Goal: Information Seeking & Learning: Learn about a topic

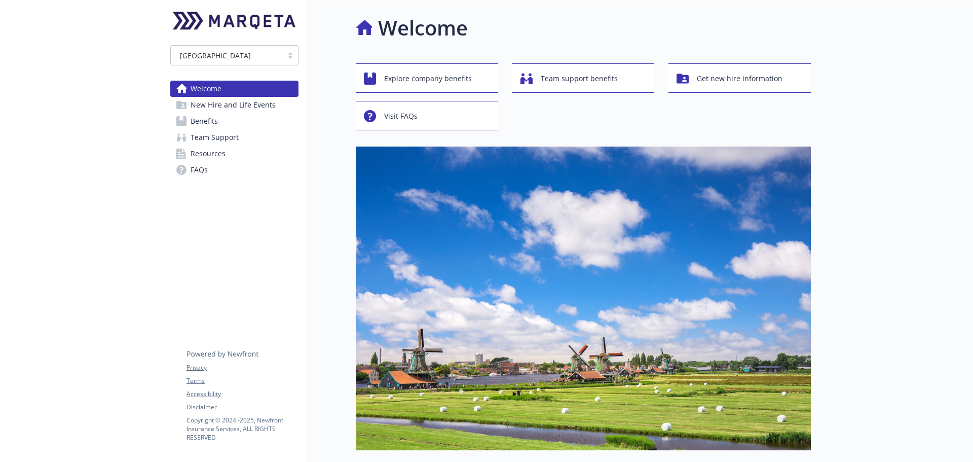
click at [199, 122] on span "Benefits" at bounding box center [204, 121] width 27 height 16
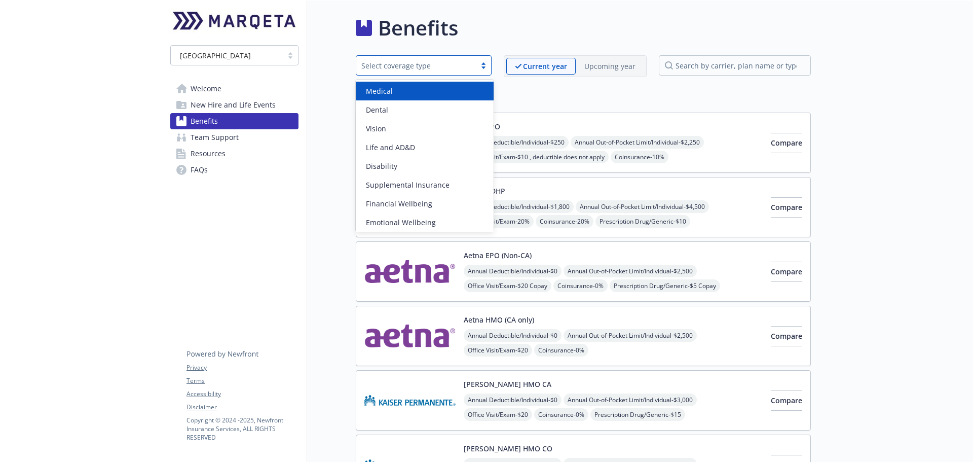
click at [473, 71] on div "Select coverage type" at bounding box center [416, 65] width 120 height 13
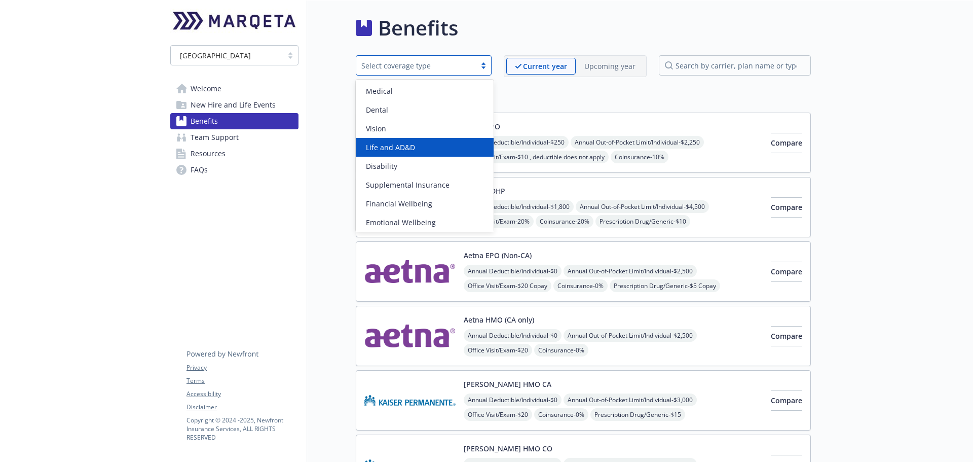
click at [410, 149] on span "Life and AD&D" at bounding box center [390, 147] width 49 height 11
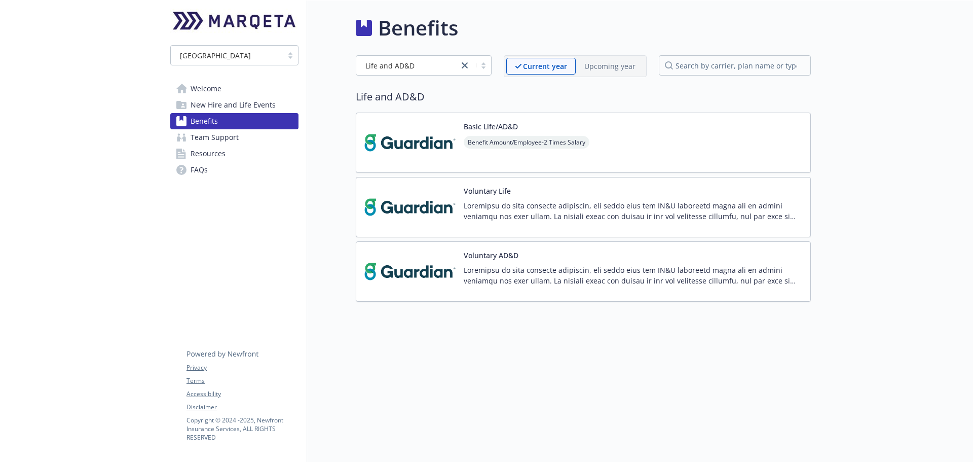
click at [409, 149] on img at bounding box center [409, 142] width 91 height 43
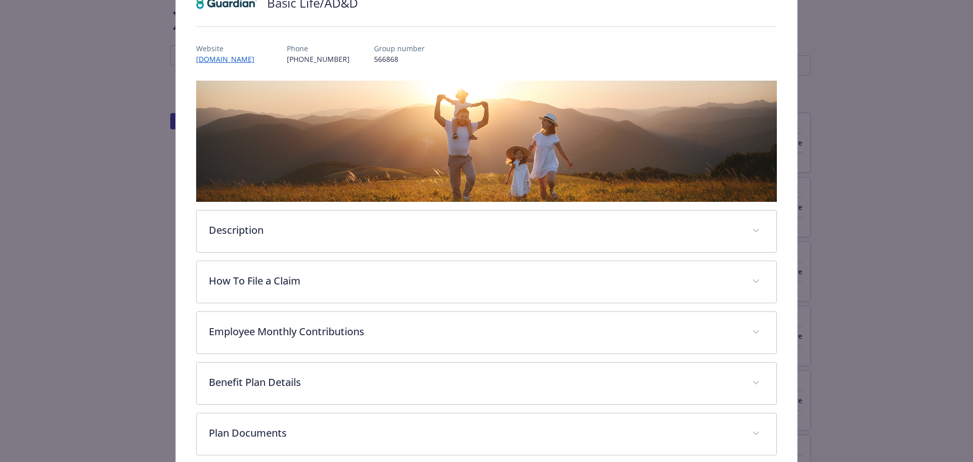
scroll to position [182, 0]
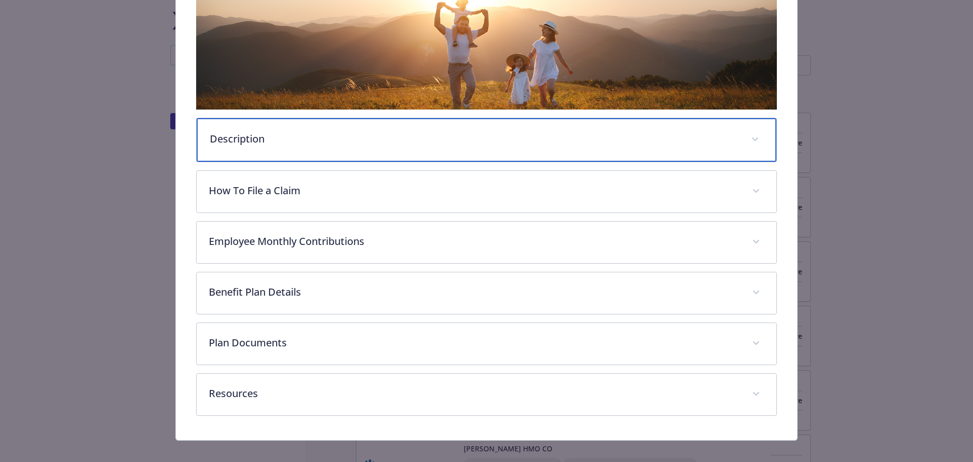
click at [369, 147] on div "Description" at bounding box center [487, 140] width 580 height 44
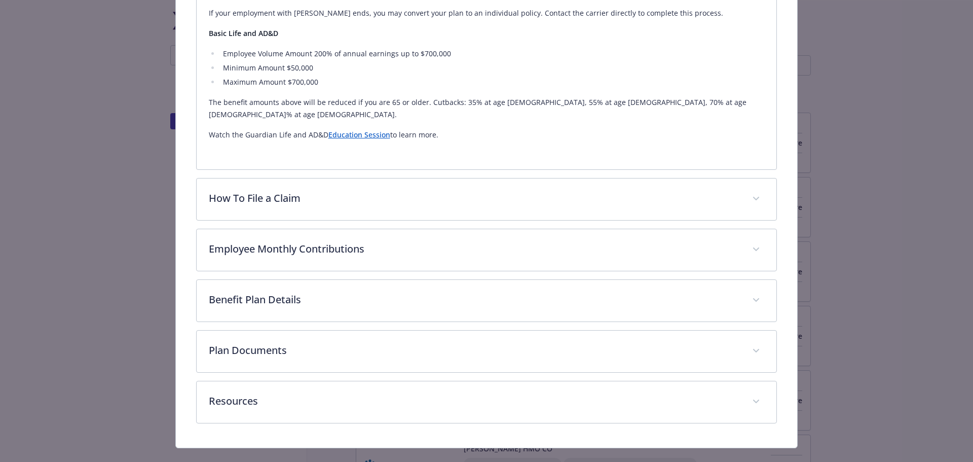
scroll to position [458, 0]
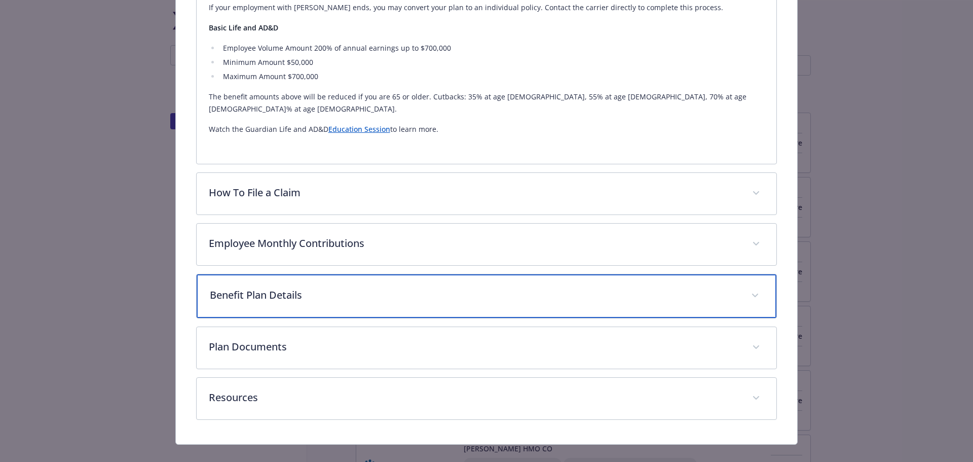
click at [388, 287] on p "Benefit Plan Details" at bounding box center [475, 294] width 530 height 15
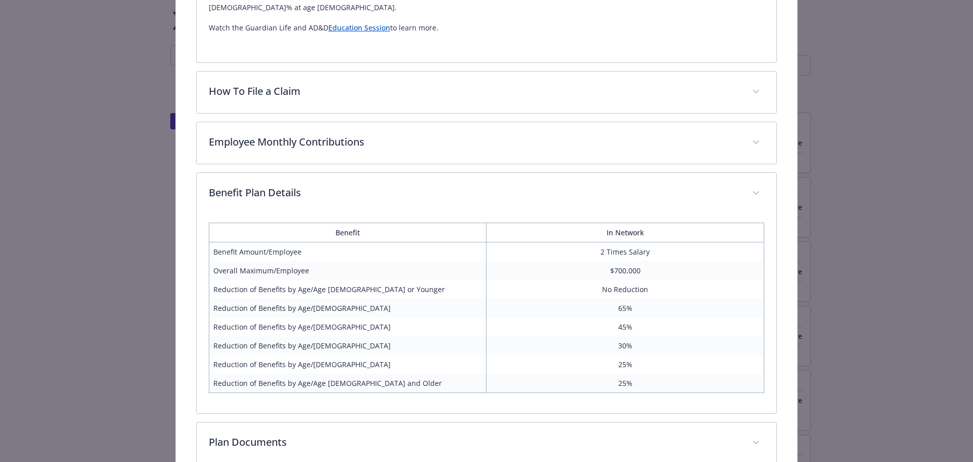
scroll to position [657, 0]
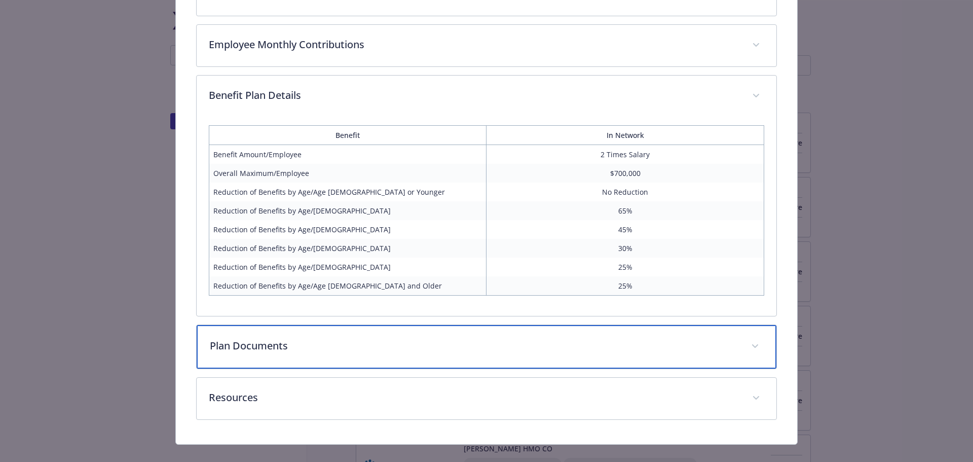
click at [476, 338] on p "Plan Documents" at bounding box center [475, 345] width 530 height 15
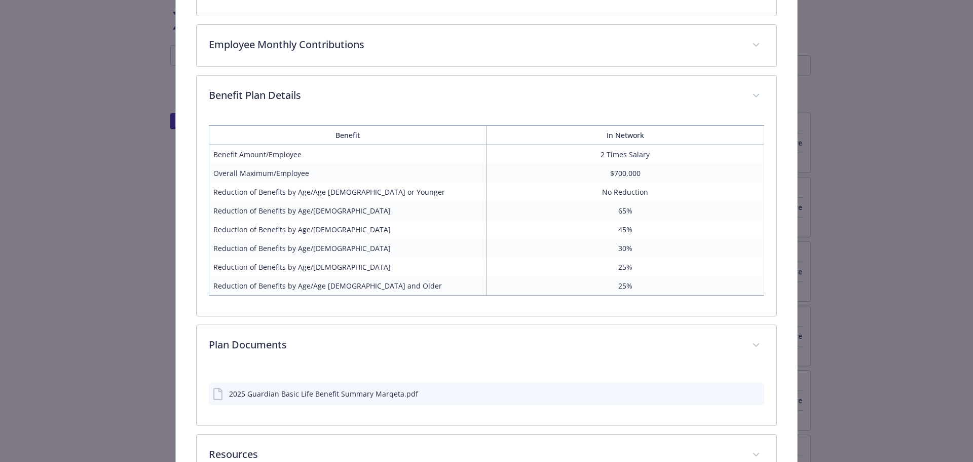
click at [374, 388] on div "2025 Guardian Basic Life Benefit Summary Marqeta.pdf" at bounding box center [323, 393] width 189 height 11
click at [752, 390] on icon "preview file" at bounding box center [754, 393] width 9 height 7
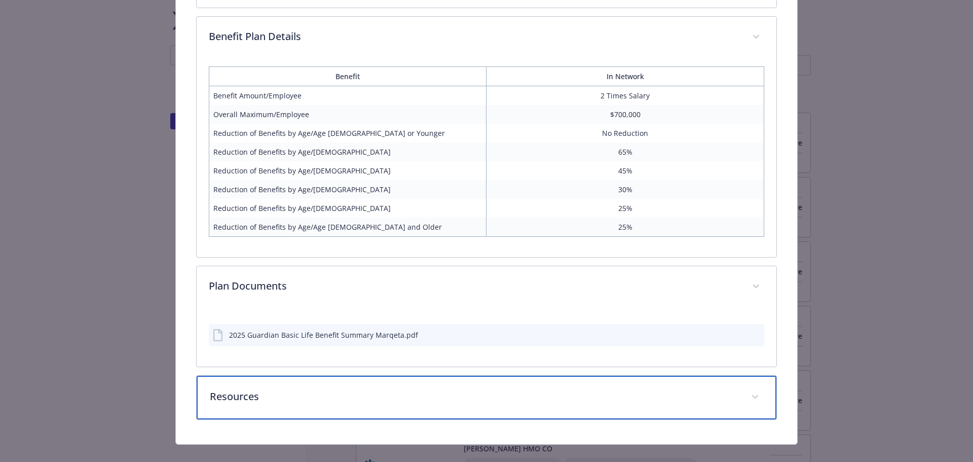
click at [410, 389] on p "Resources" at bounding box center [475, 396] width 530 height 15
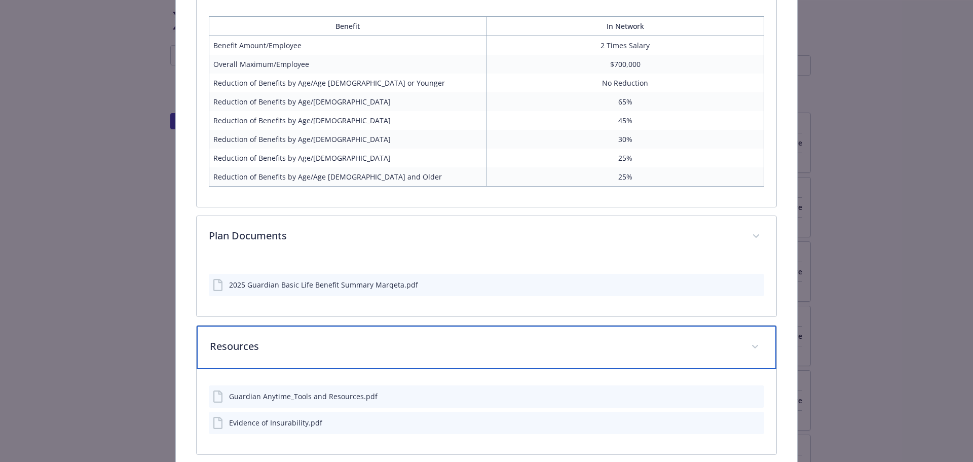
scroll to position [803, 0]
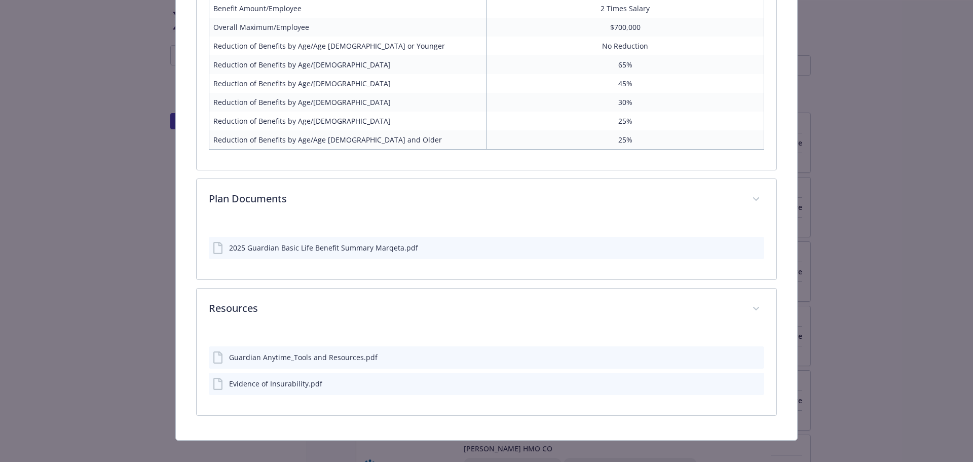
click at [340, 373] on div "Evidence of Insurability.pdf" at bounding box center [487, 384] width 556 height 22
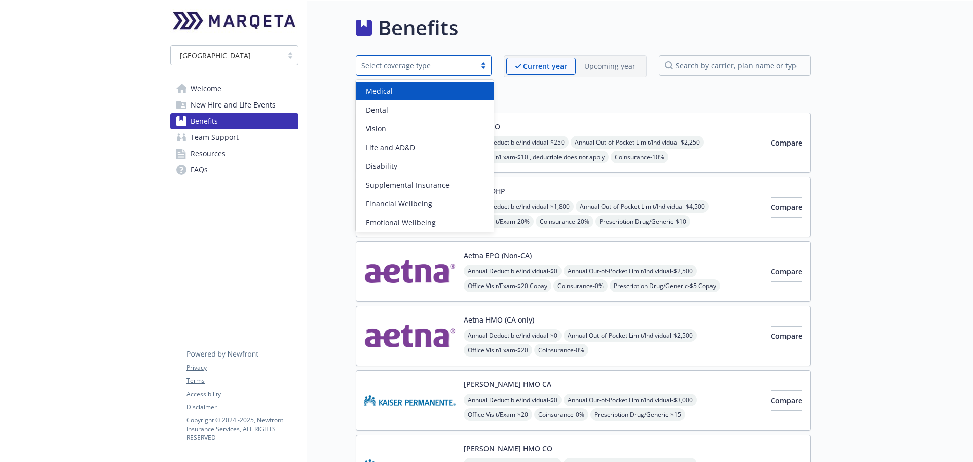
click at [446, 64] on div "Select coverage type" at bounding box center [415, 65] width 109 height 11
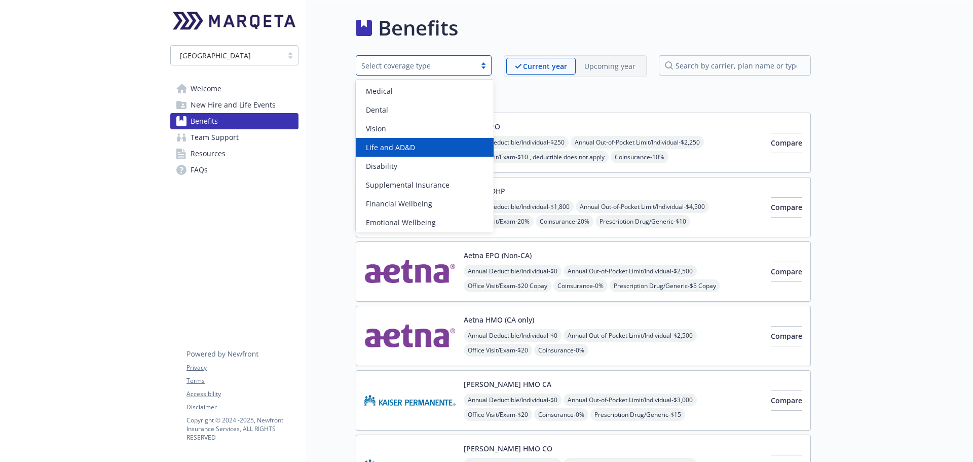
click at [414, 146] on div "Life and AD&D" at bounding box center [425, 147] width 126 height 11
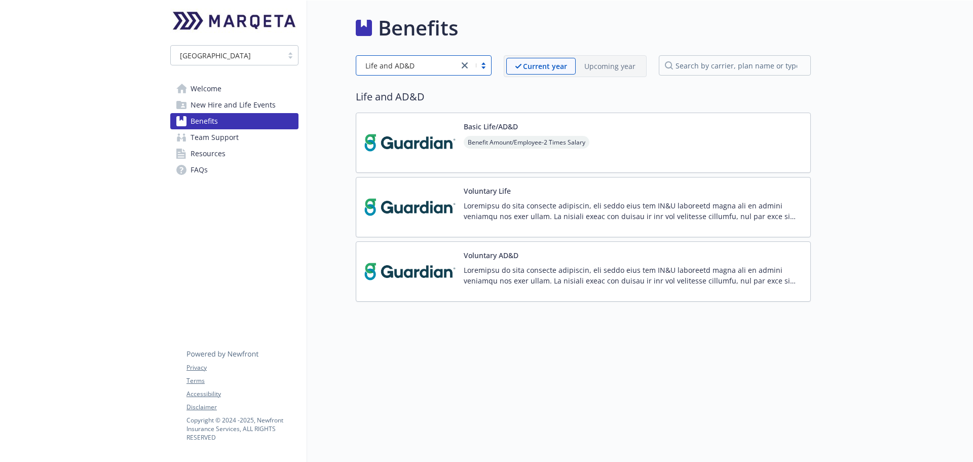
click at [672, 150] on div "Basic Life/AD&D Benefit Amount/Employee - 2 Times Salary" at bounding box center [583, 143] width 455 height 60
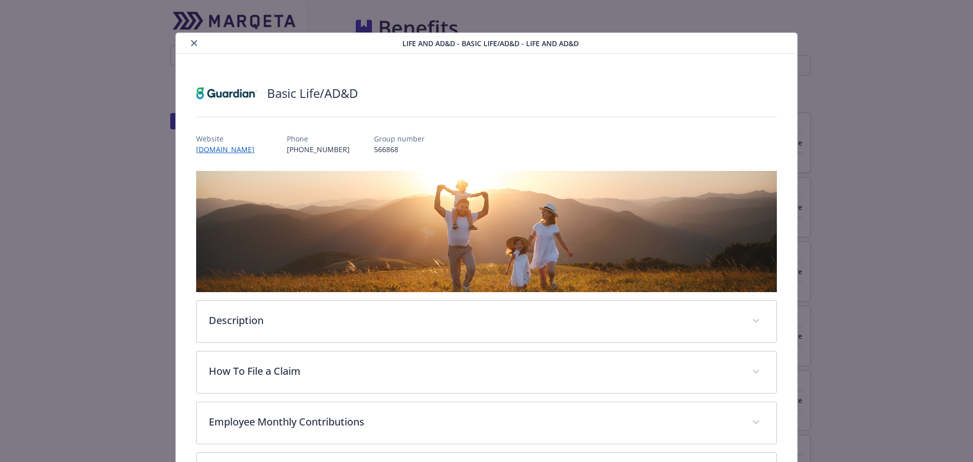
scroll to position [30, 0]
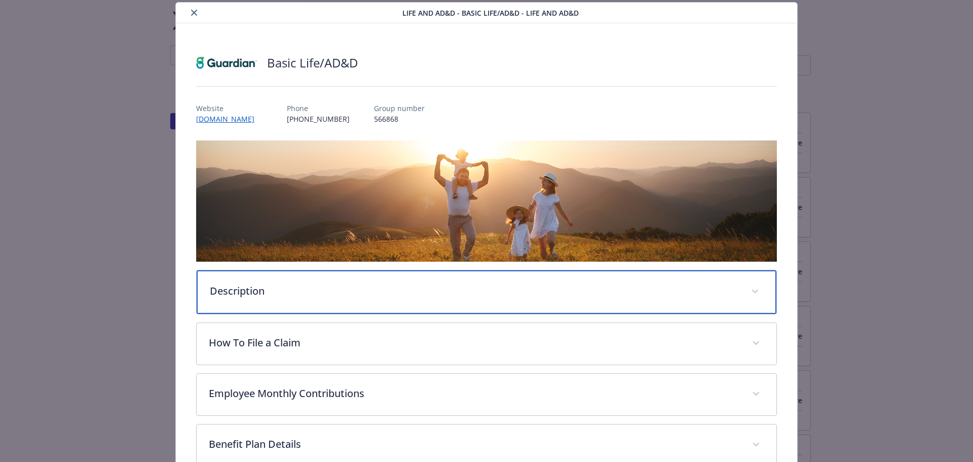
click at [390, 299] on div "Description" at bounding box center [487, 292] width 580 height 44
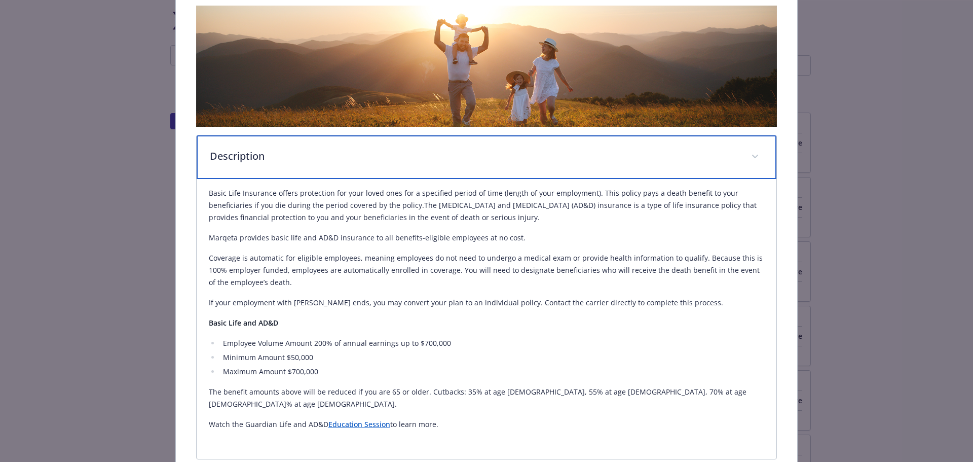
scroll to position [182, 0]
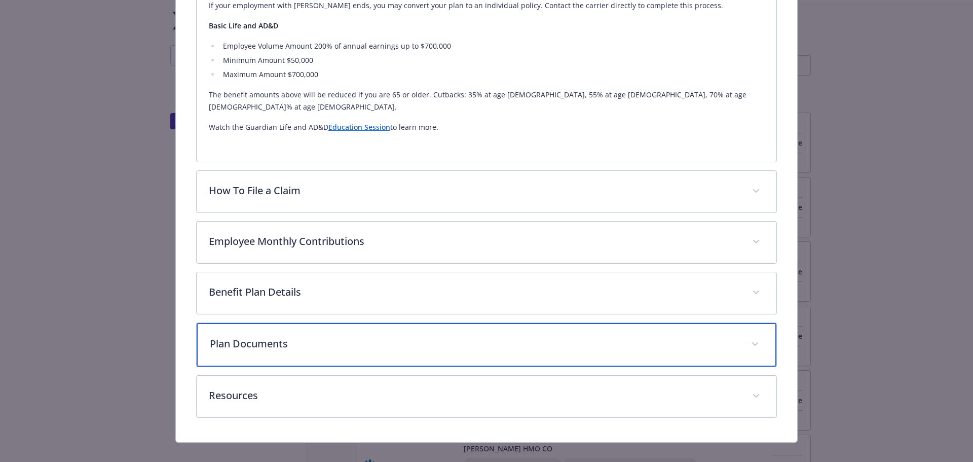
click at [307, 336] on p "Plan Documents" at bounding box center [475, 343] width 530 height 15
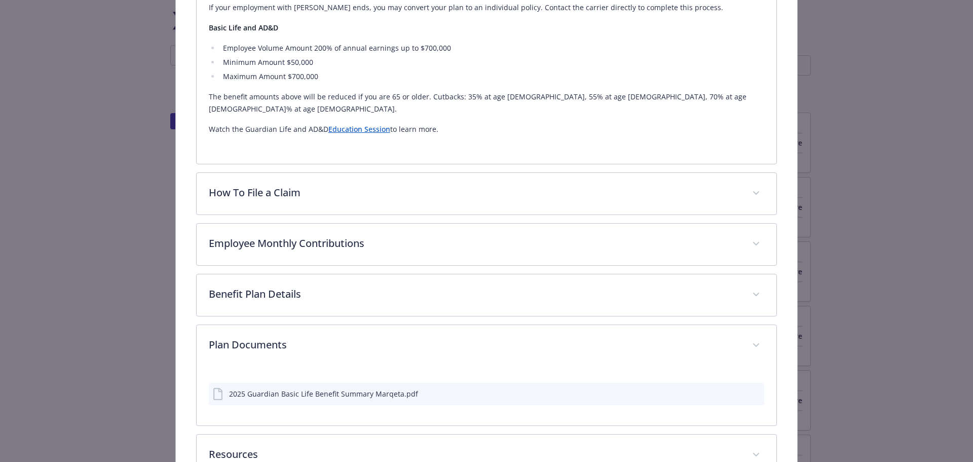
click at [750, 389] on icon "preview file" at bounding box center [754, 392] width 9 height 7
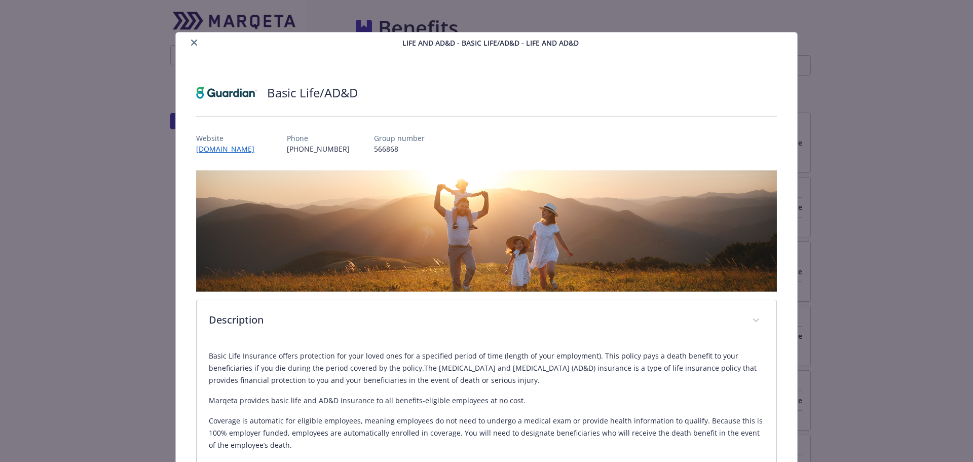
scroll to position [0, 0]
click at [193, 43] on icon "close" at bounding box center [194, 43] width 6 height 6
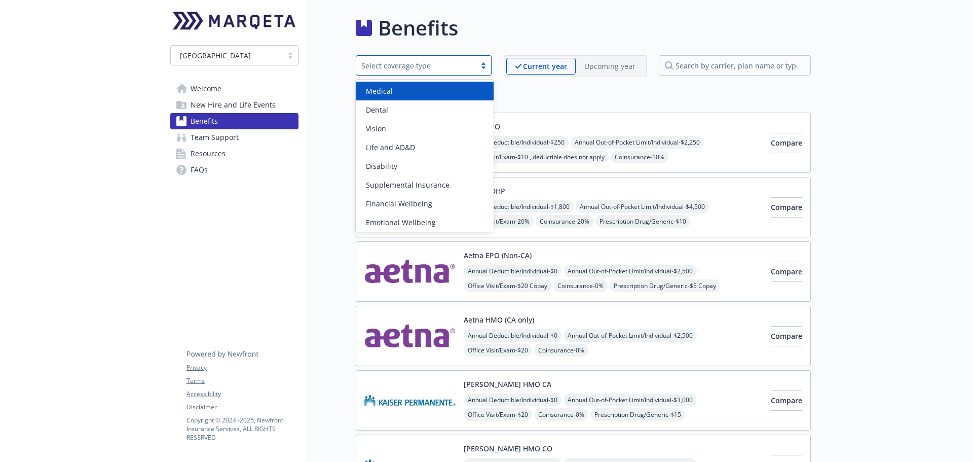
click at [401, 65] on div "Select coverage type" at bounding box center [415, 65] width 109 height 11
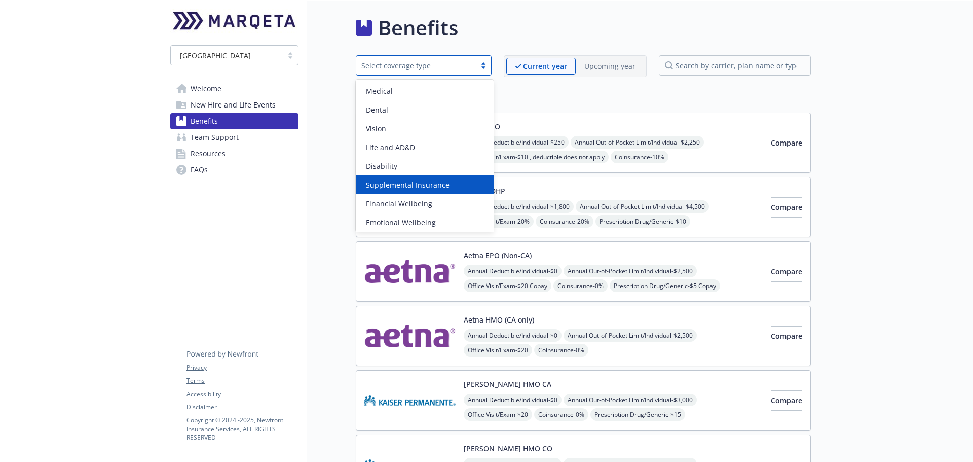
click at [440, 176] on div "Supplemental Insurance" at bounding box center [425, 184] width 138 height 19
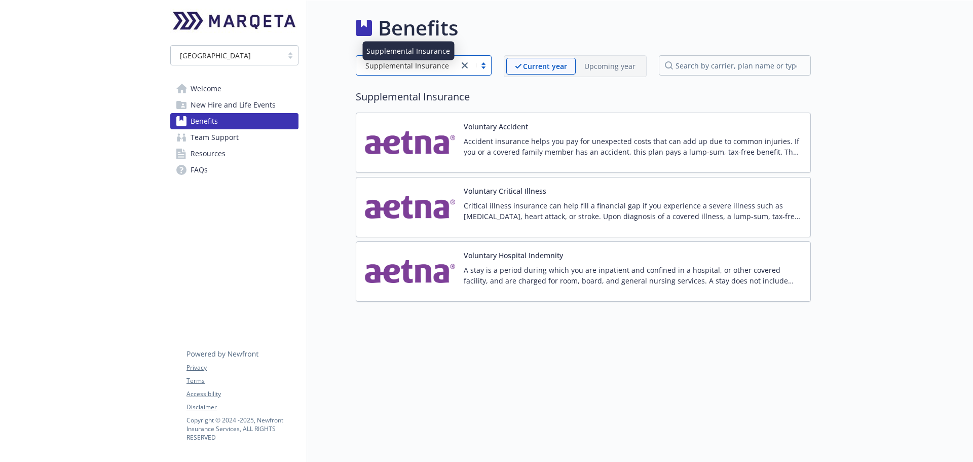
click at [447, 68] on div "Supplemental Insurance" at bounding box center [407, 65] width 92 height 11
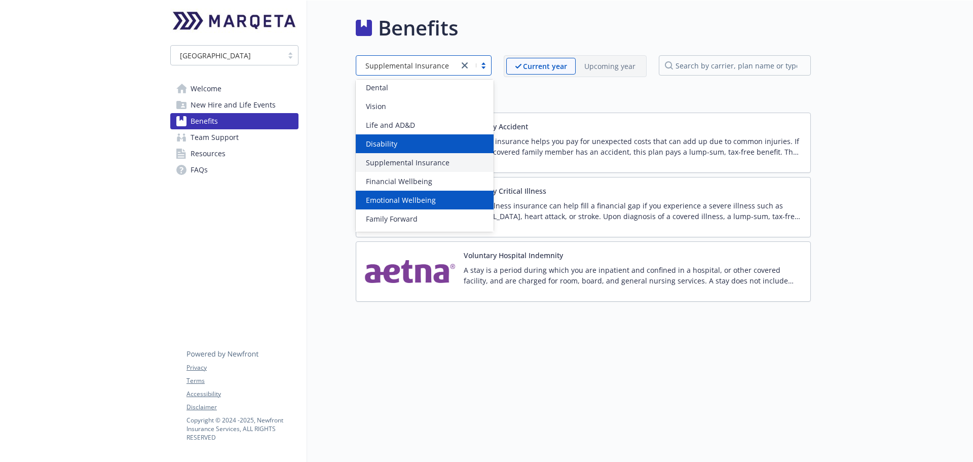
scroll to position [8, 0]
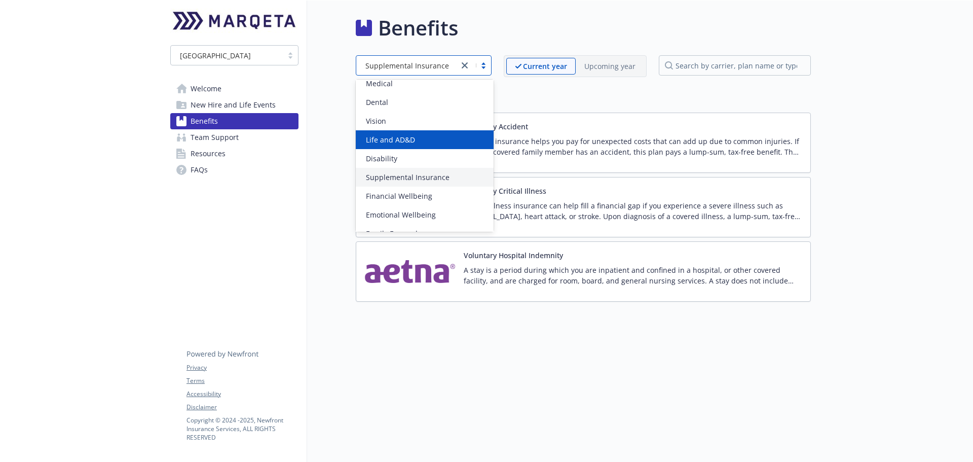
click at [399, 143] on span "Life and AD&D" at bounding box center [390, 139] width 49 height 11
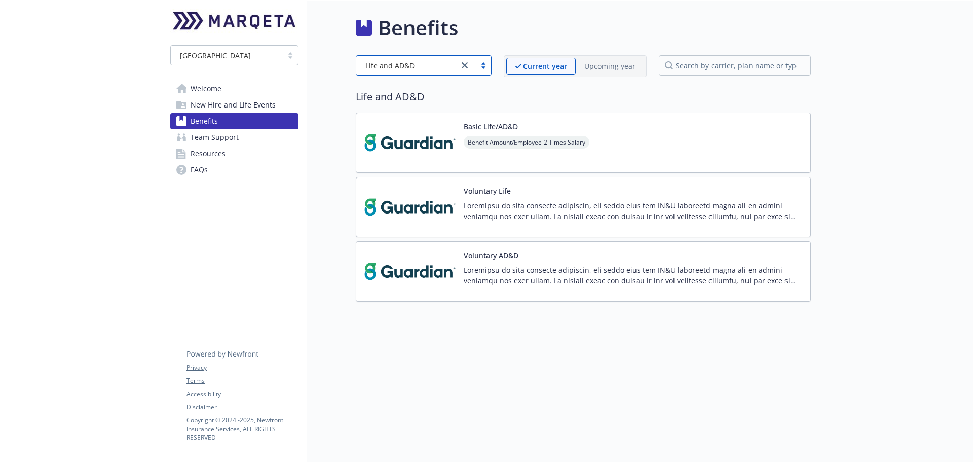
click at [535, 205] on p at bounding box center [633, 210] width 339 height 21
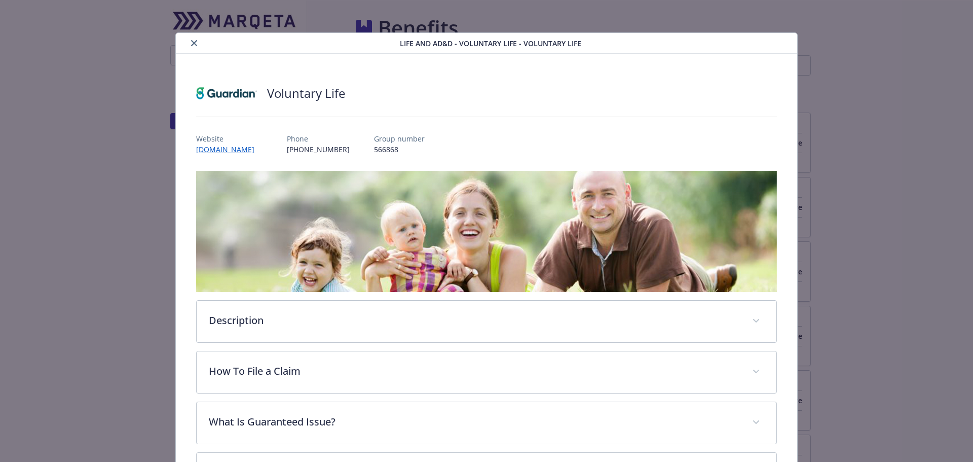
scroll to position [30, 0]
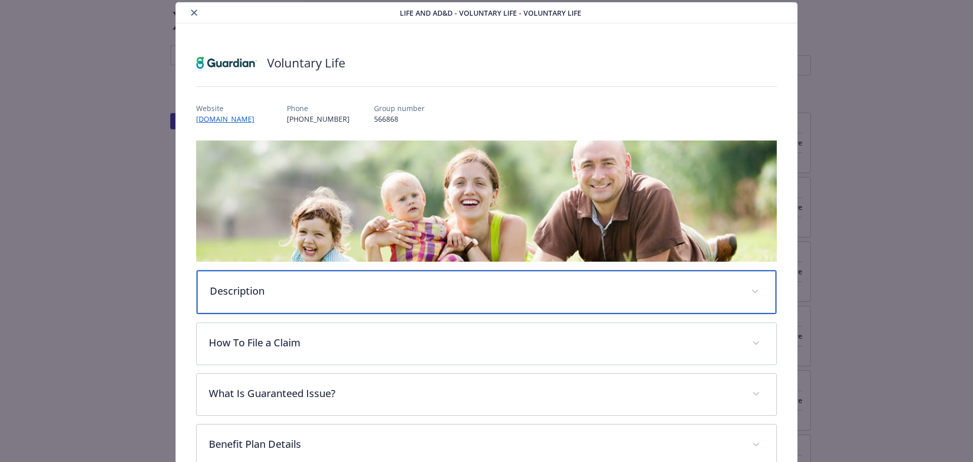
click at [539, 306] on div "Description" at bounding box center [487, 292] width 580 height 44
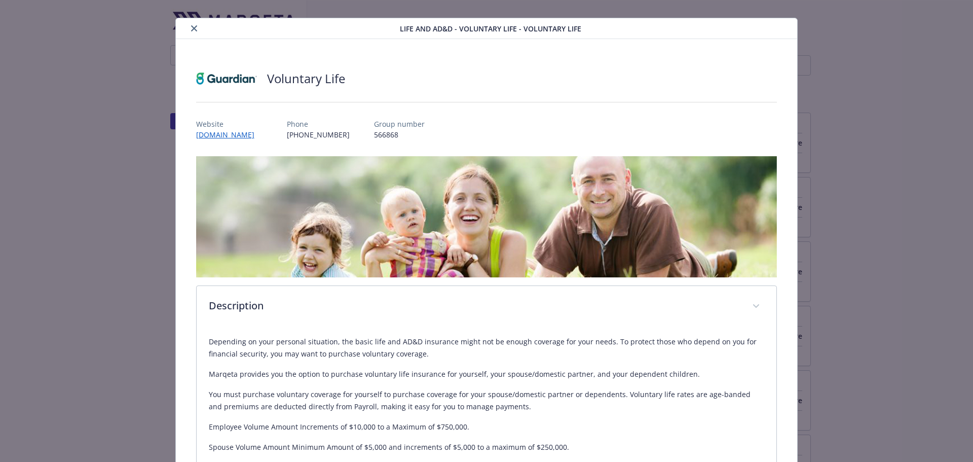
scroll to position [0, 0]
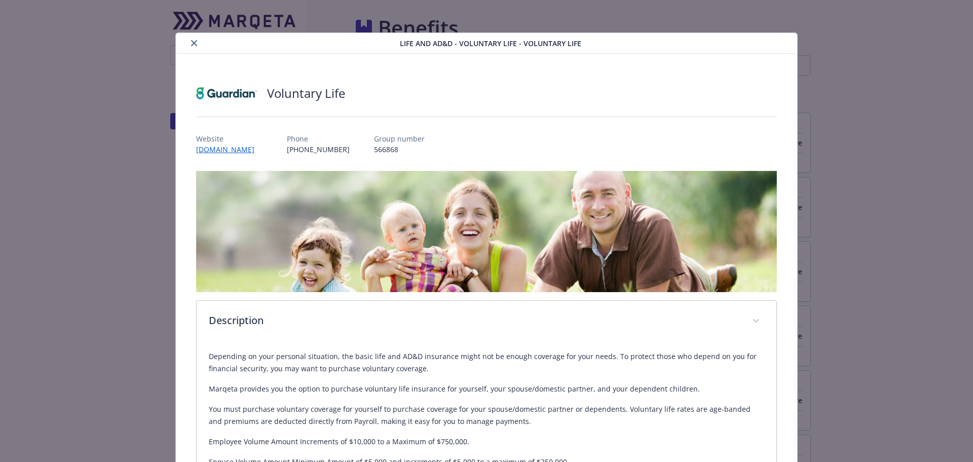
drag, startPoint x: 192, startPoint y: 41, endPoint x: 208, endPoint y: 61, distance: 26.3
click at [192, 41] on icon "close" at bounding box center [194, 43] width 6 height 6
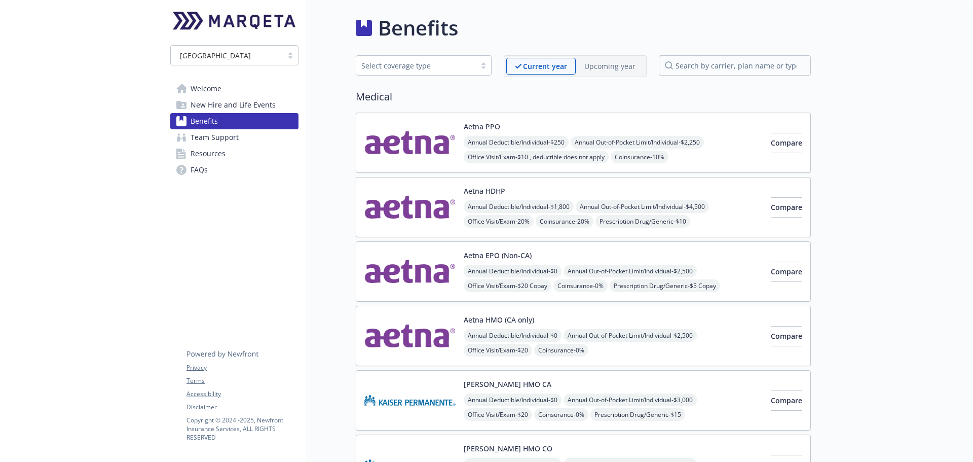
click at [447, 66] on div "Select coverage type" at bounding box center [415, 65] width 109 height 11
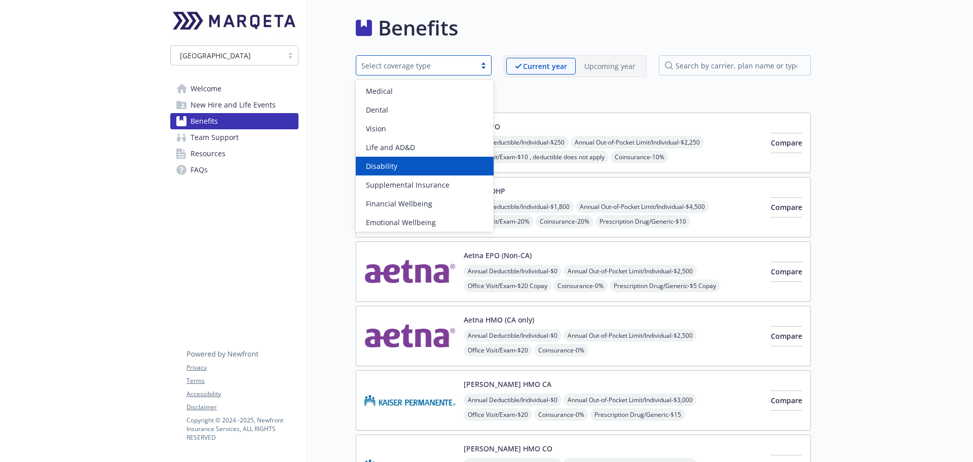
click at [424, 169] on div "Disability" at bounding box center [425, 166] width 126 height 11
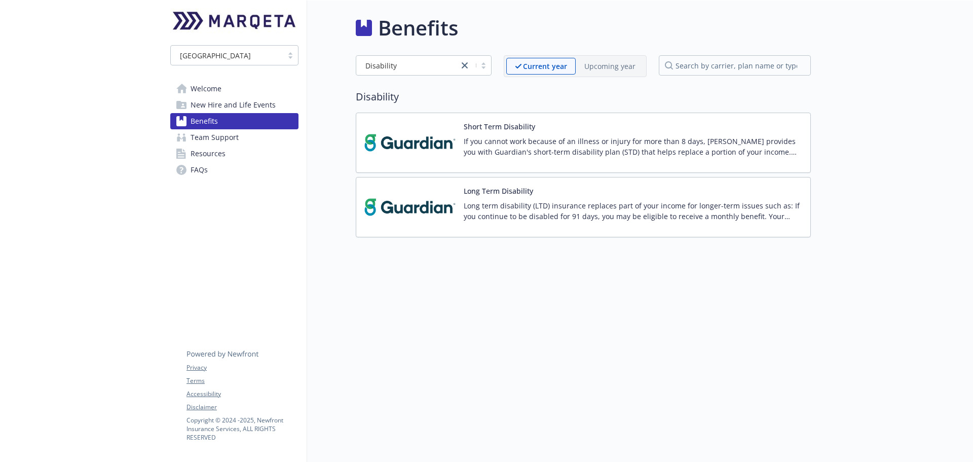
click at [546, 154] on p "If you cannot work because of an illness or injury for more than 8 days, [PERSO…" at bounding box center [633, 146] width 339 height 21
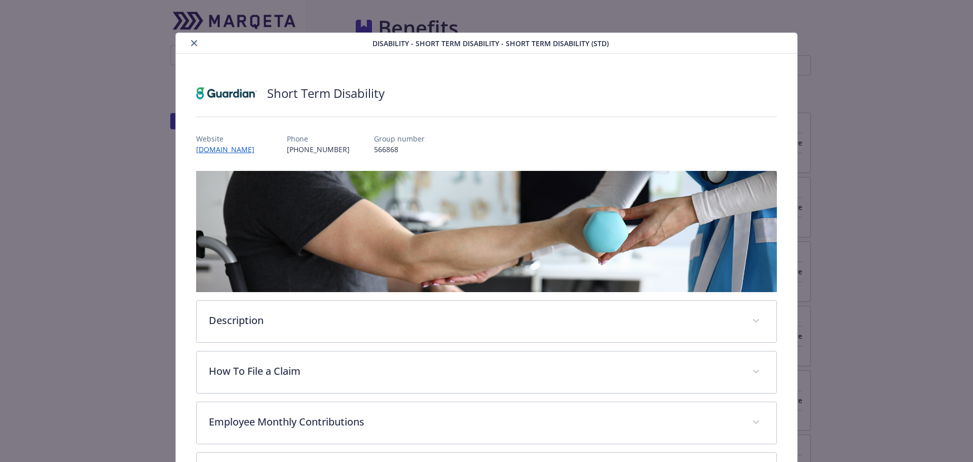
scroll to position [30, 0]
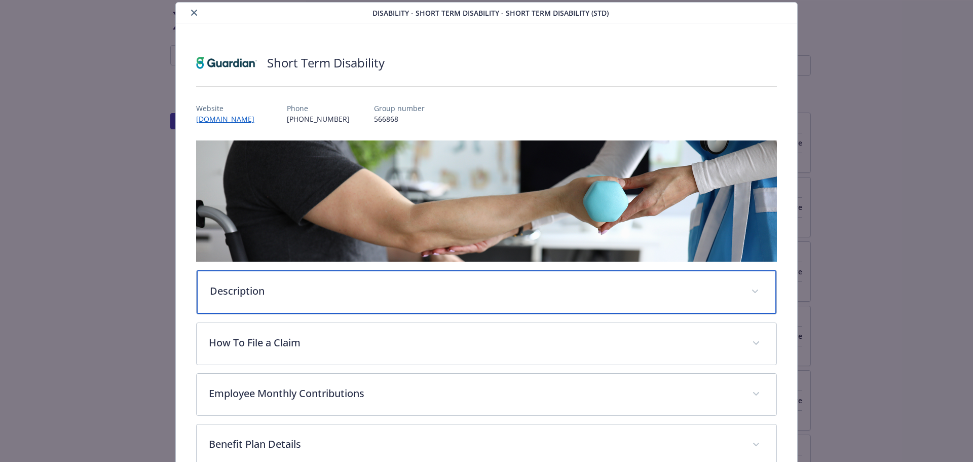
click at [416, 294] on p "Description" at bounding box center [475, 290] width 530 height 15
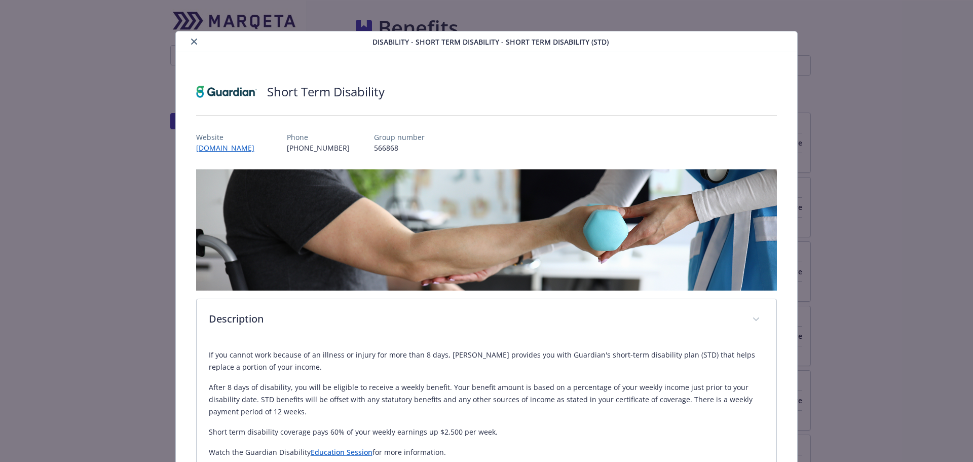
scroll to position [0, 0]
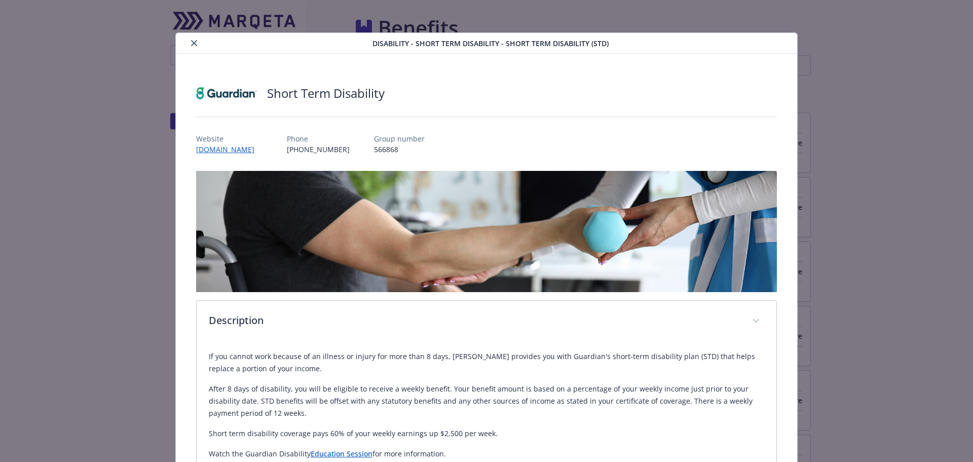
click at [187, 40] on div "details for plan Disability - Short Term Disability - Short Term Disability (ST…" at bounding box center [276, 43] width 193 height 12
click at [189, 42] on button "close" at bounding box center [194, 43] width 12 height 12
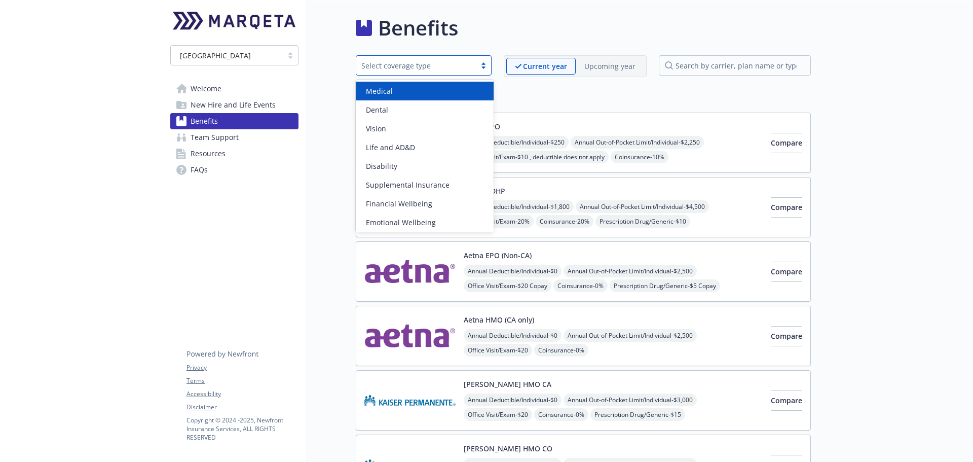
click at [435, 68] on div "Select coverage type" at bounding box center [415, 65] width 109 height 11
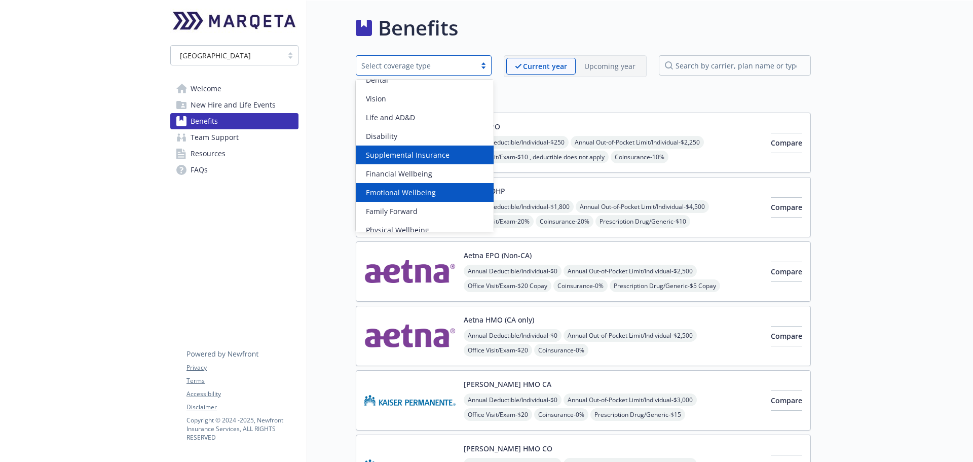
scroll to position [58, 0]
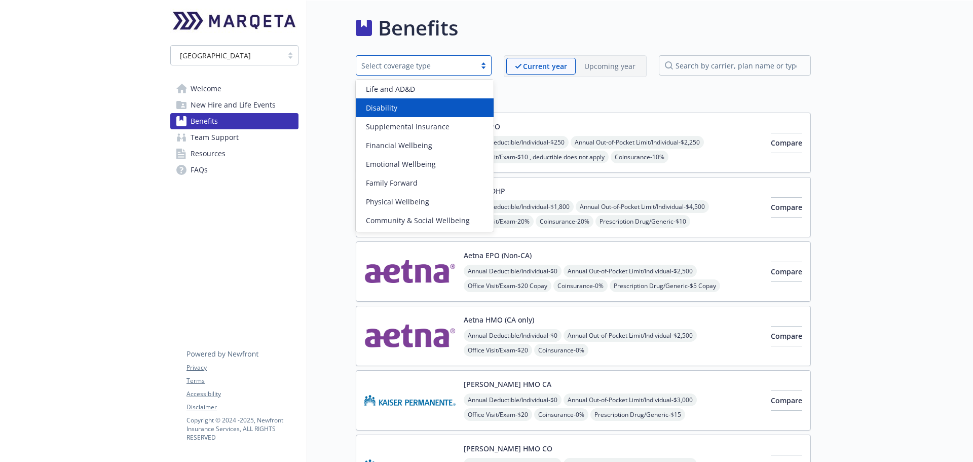
click at [372, 101] on div "Disability" at bounding box center [425, 107] width 138 height 19
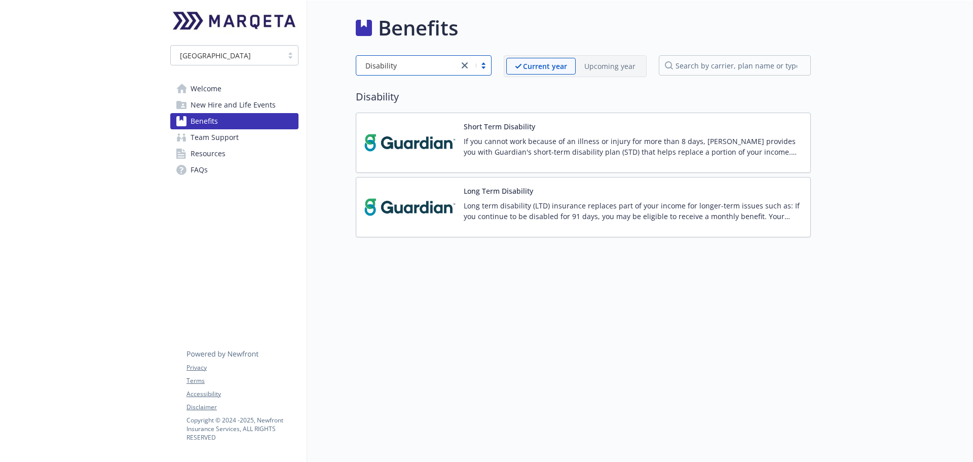
click at [496, 189] on button "Long Term Disability" at bounding box center [498, 191] width 69 height 11
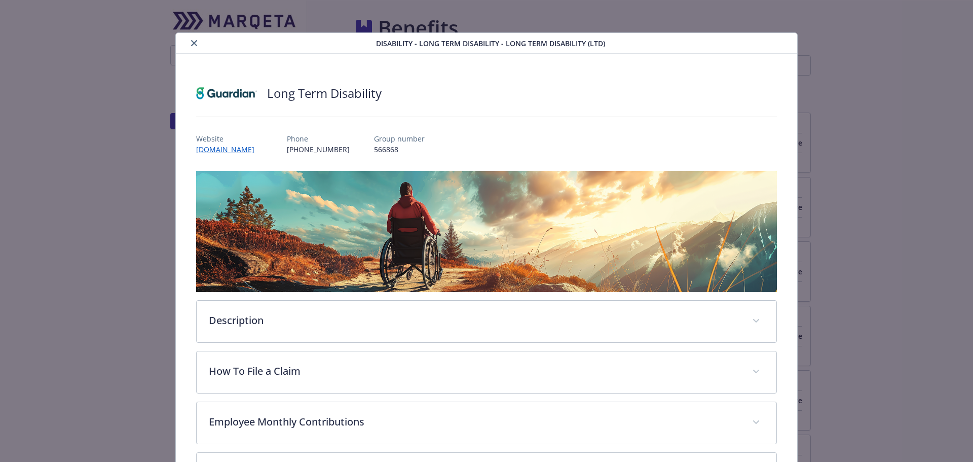
scroll to position [30, 0]
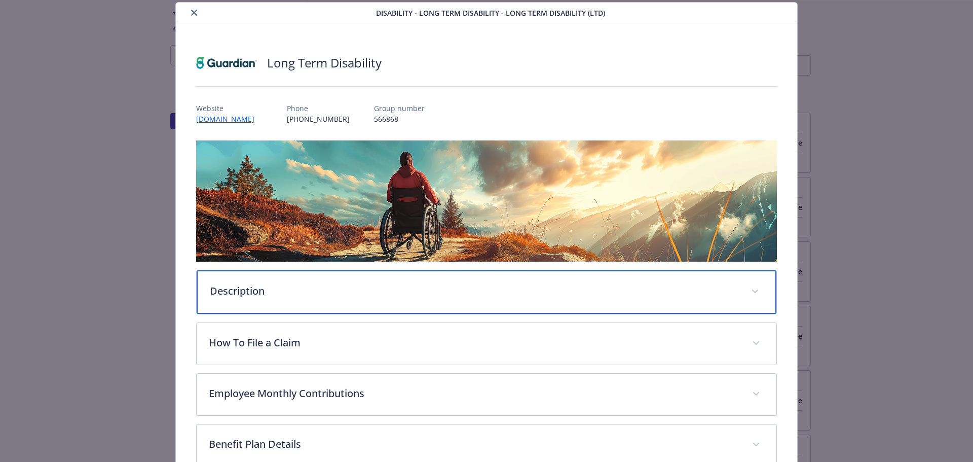
click at [431, 291] on p "Description" at bounding box center [475, 290] width 530 height 15
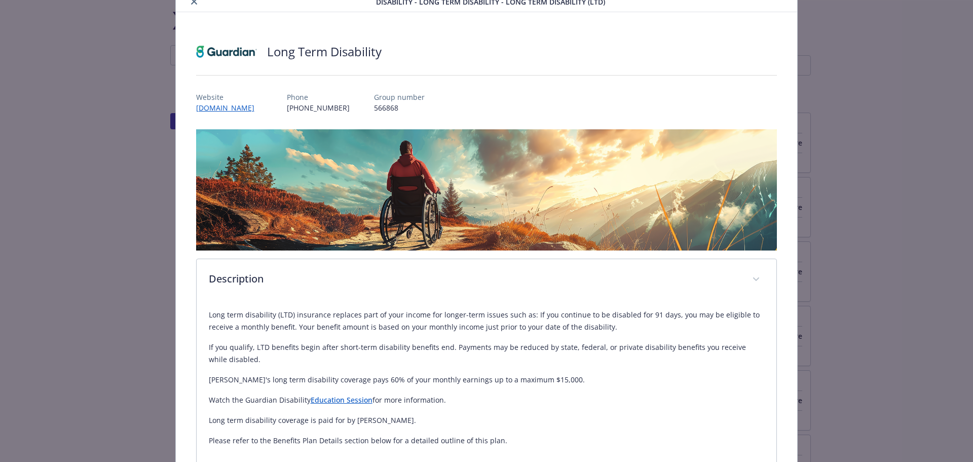
scroll to position [101, 0]
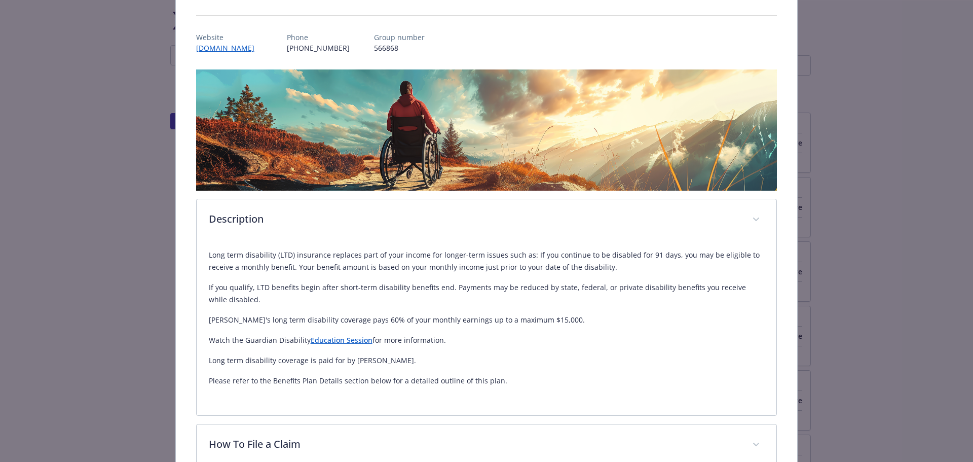
click at [172, 125] on div "Disability - Long Term Disability - Long Term Disability (LTD) Long Term Disabi…" at bounding box center [486, 312] width 779 height 763
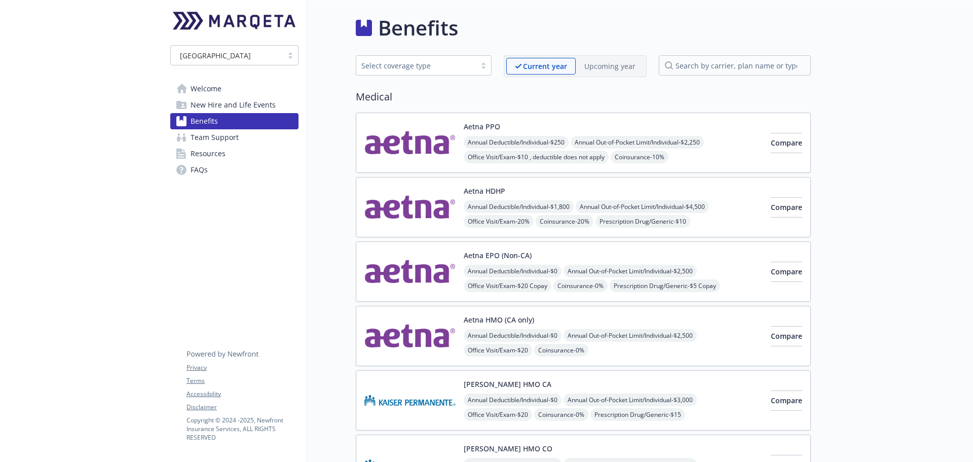
click at [445, 75] on div "Select coverage type" at bounding box center [424, 65] width 136 height 20
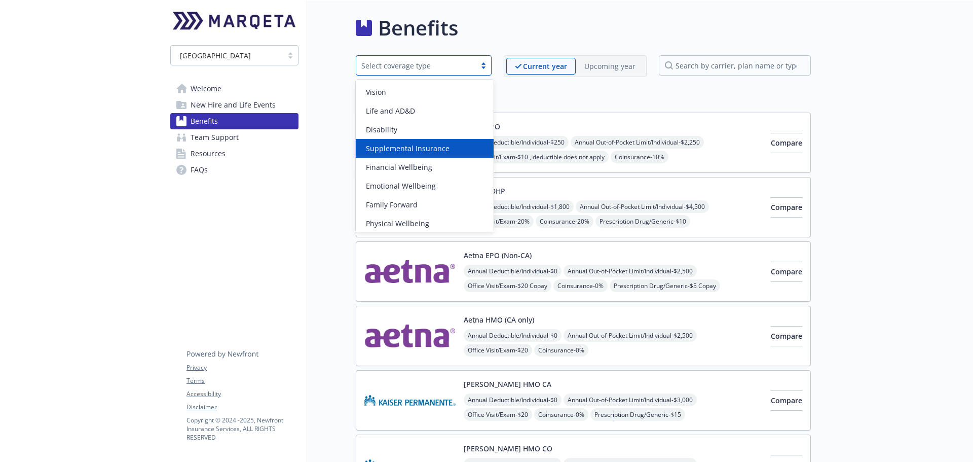
scroll to position [58, 0]
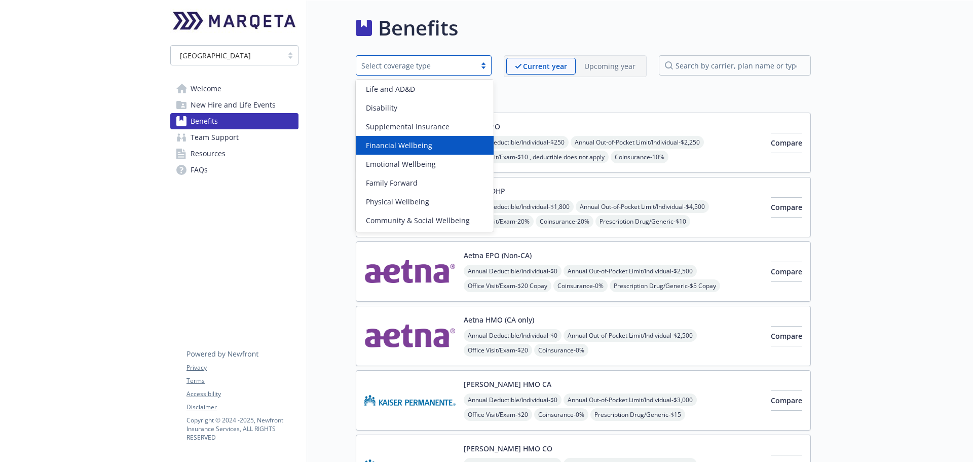
click at [412, 144] on span "Financial Wellbeing" at bounding box center [399, 145] width 66 height 11
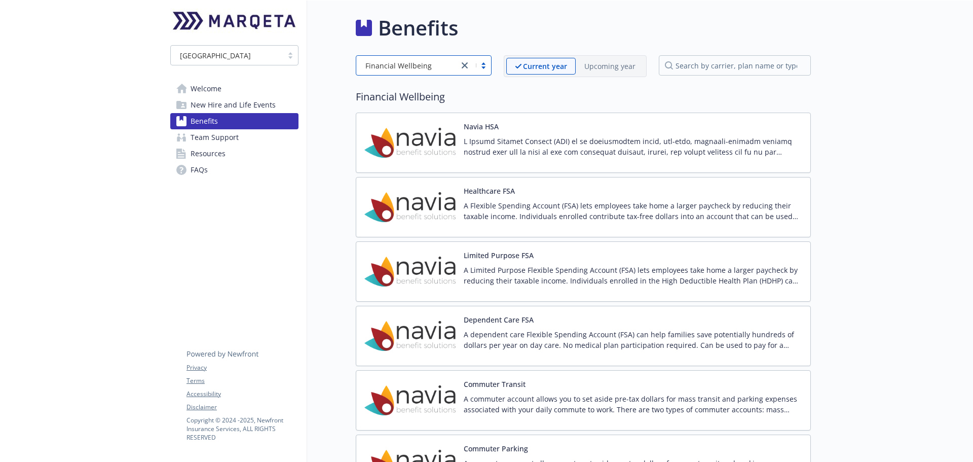
click at [543, 196] on div "Healthcare FSA A Flexible Spending Account (FSA) lets employees take home a lar…" at bounding box center [633, 207] width 339 height 43
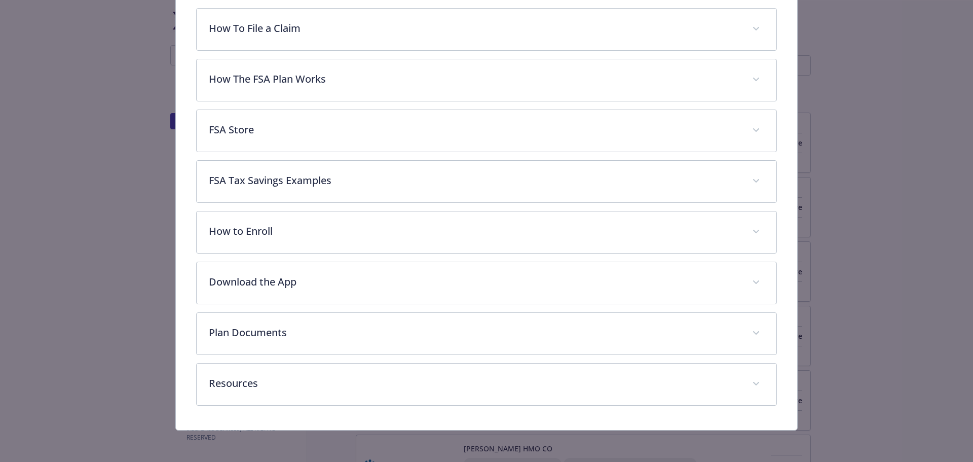
scroll to position [140, 0]
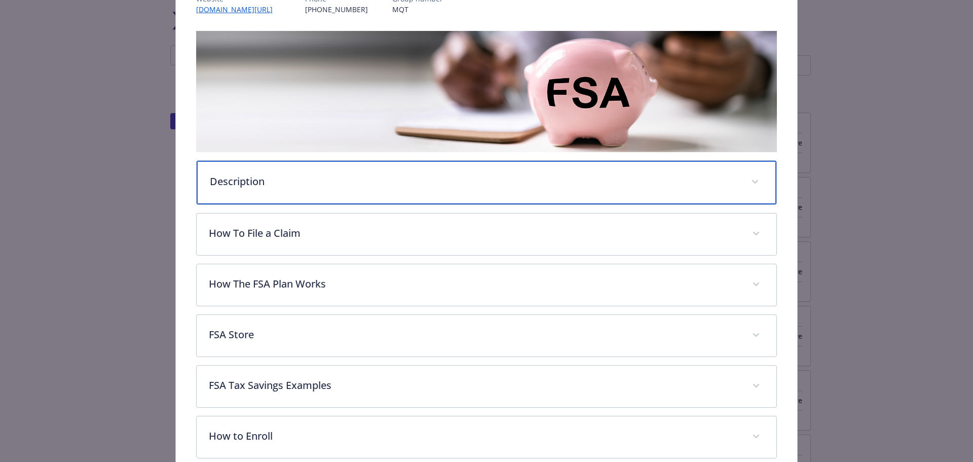
click at [404, 199] on div "Description" at bounding box center [487, 183] width 580 height 44
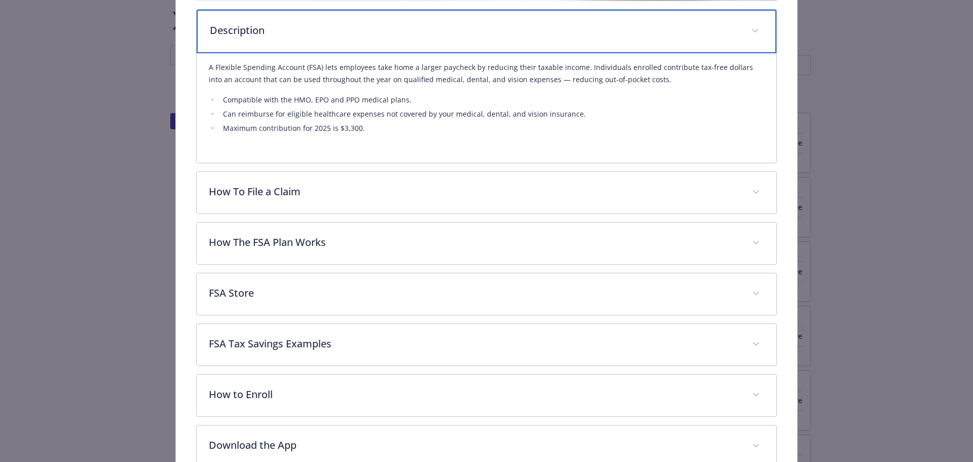
scroll to position [292, 0]
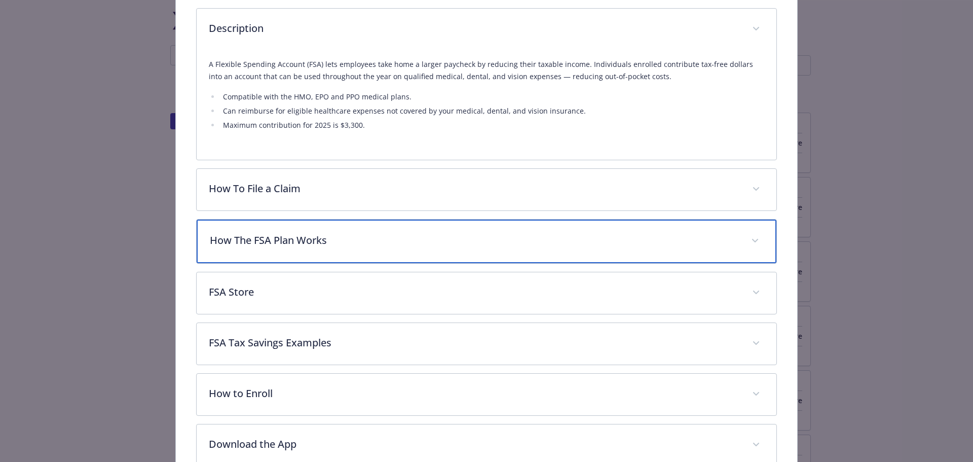
click at [451, 244] on p "How The FSA Plan Works" at bounding box center [475, 240] width 530 height 15
